Goal: Information Seeking & Learning: Compare options

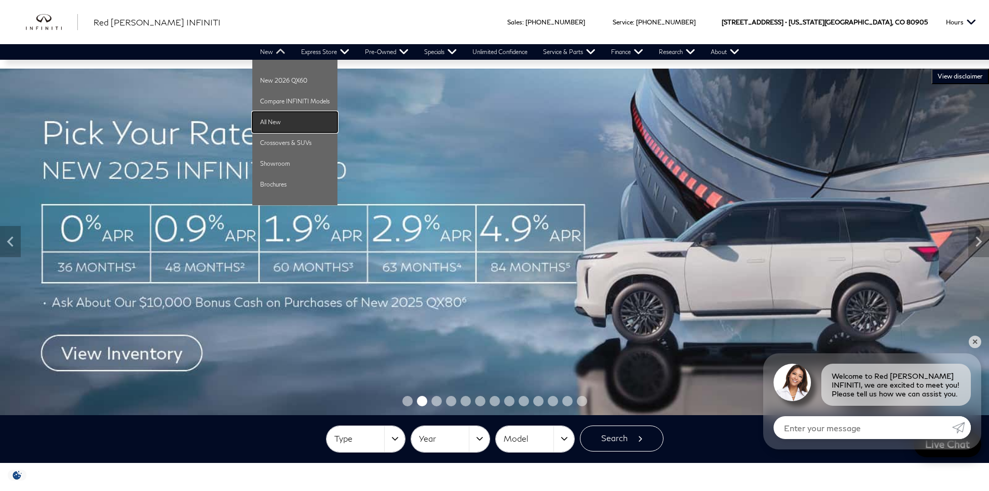
click at [277, 122] on link "All New" at bounding box center [294, 122] width 85 height 21
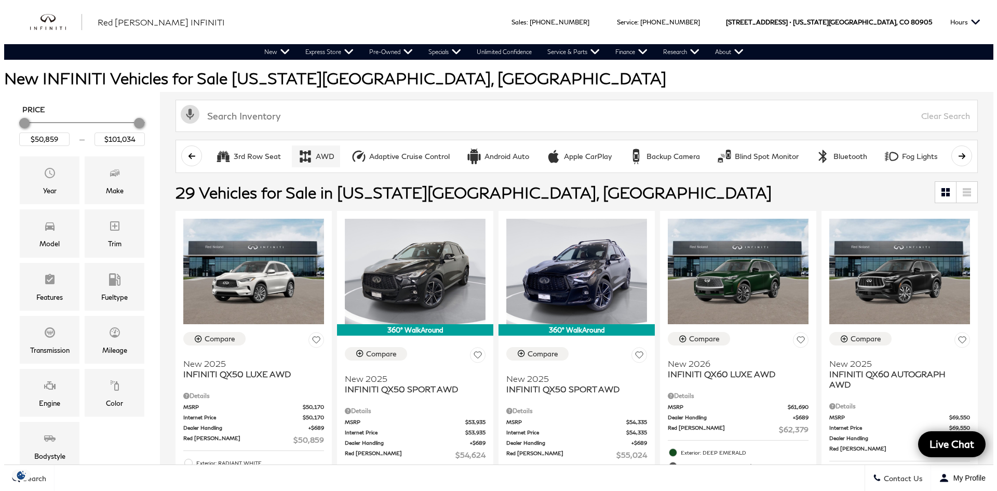
scroll to position [156, 0]
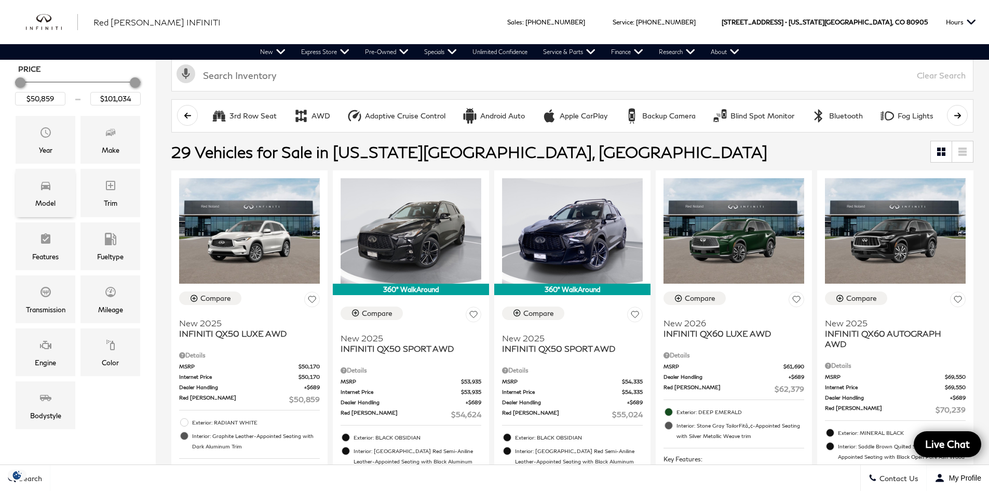
click at [47, 199] on div "Model" at bounding box center [45, 202] width 20 height 11
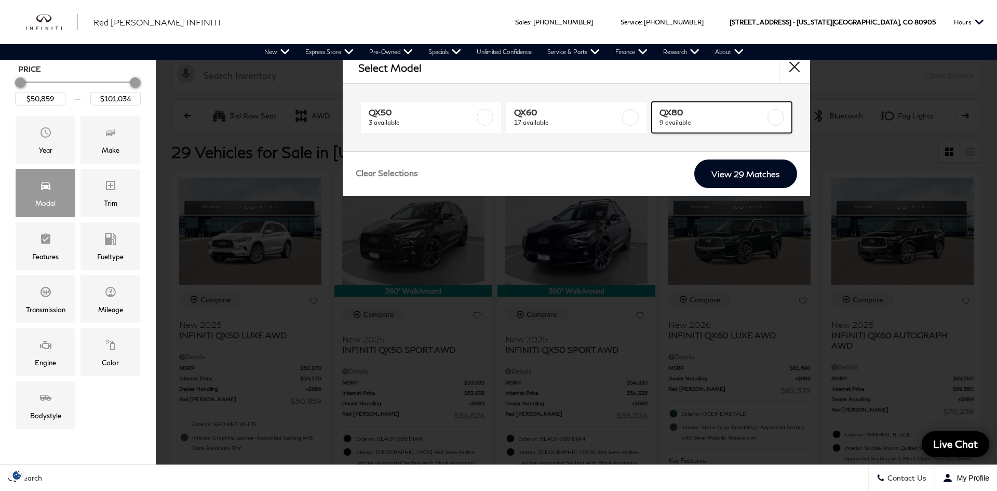
click at [771, 118] on label at bounding box center [775, 117] width 17 height 17
type input "$93,389"
checkbox input "true"
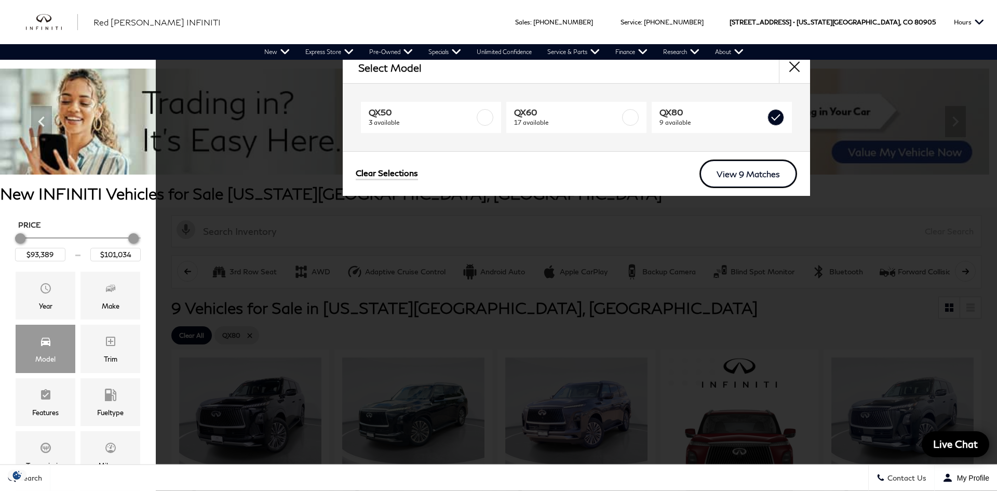
click at [755, 181] on link "View 9 Matches" at bounding box center [748, 173] width 98 height 29
